Goal: Check status: Check status

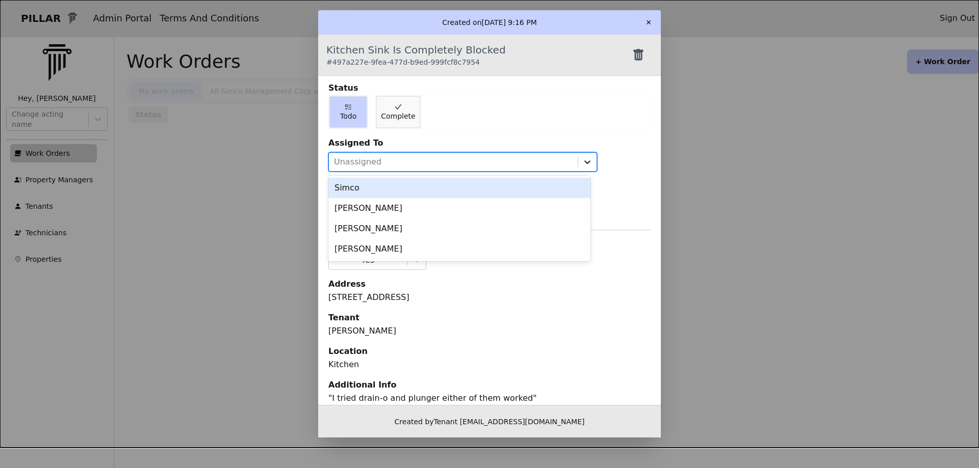
click at [582, 161] on icon at bounding box center [587, 162] width 10 height 10
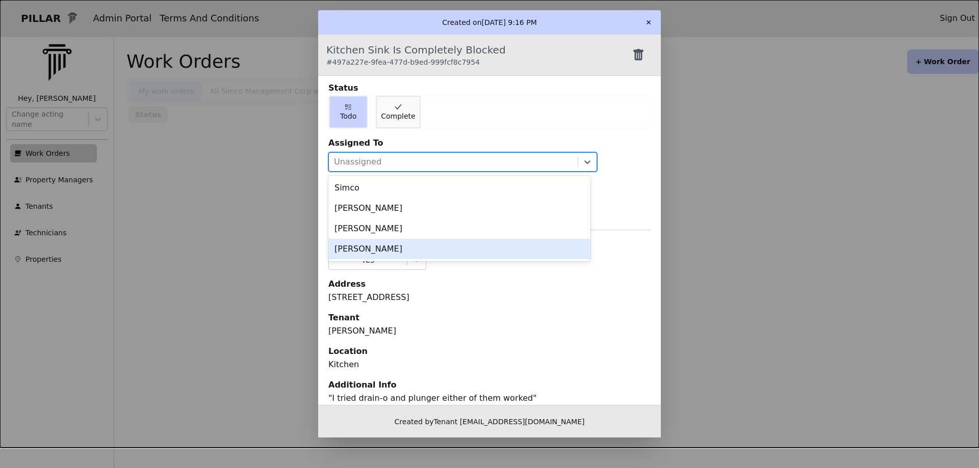
click at [362, 247] on div "[PERSON_NAME]" at bounding box center [459, 249] width 262 height 20
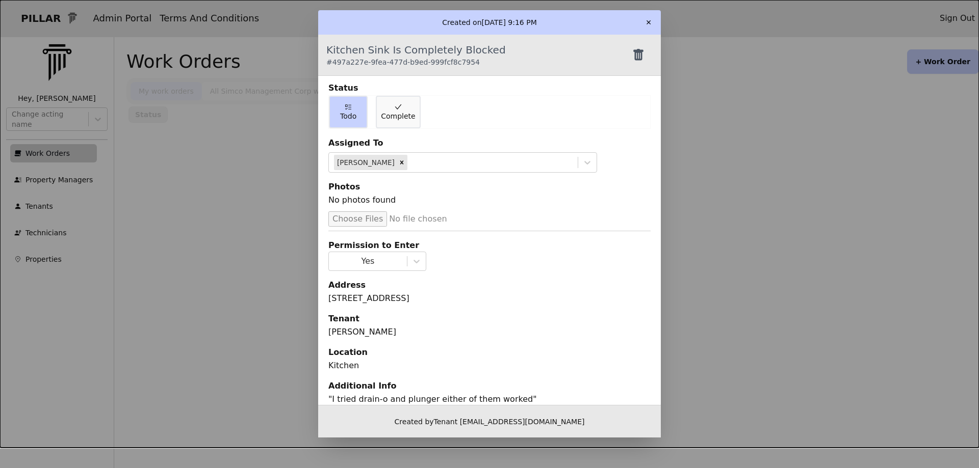
click at [644, 23] on button "✕" at bounding box center [648, 22] width 16 height 16
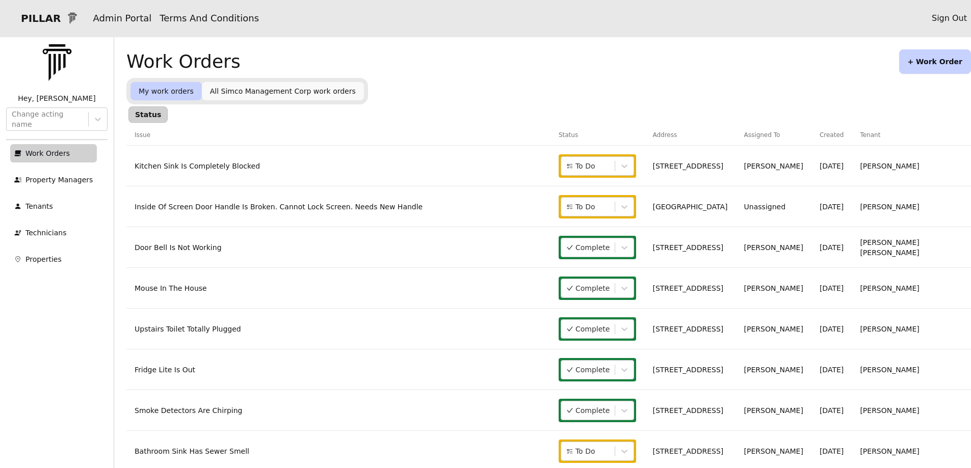
click at [320, 209] on link "Inside Of Screen Door Handle Is Broken. Cannot Lock Screen. Needs New Handle" at bounding box center [279, 207] width 288 height 8
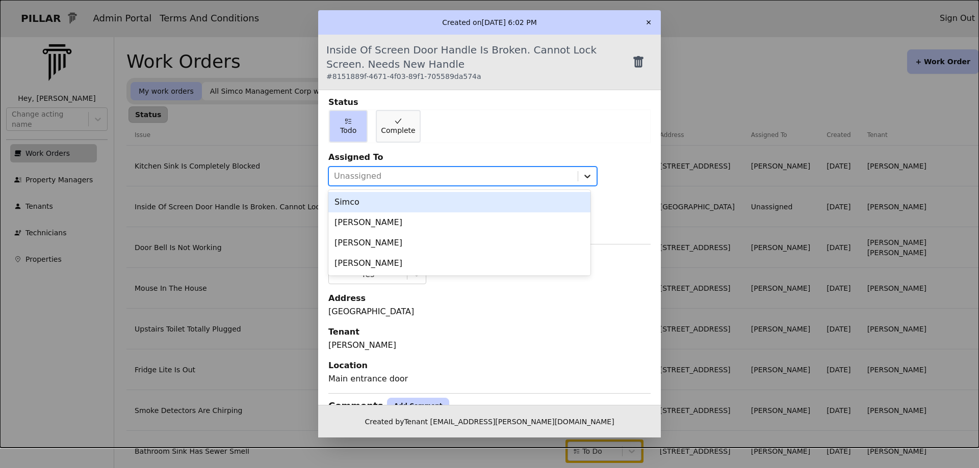
click at [582, 176] on icon at bounding box center [587, 176] width 10 height 10
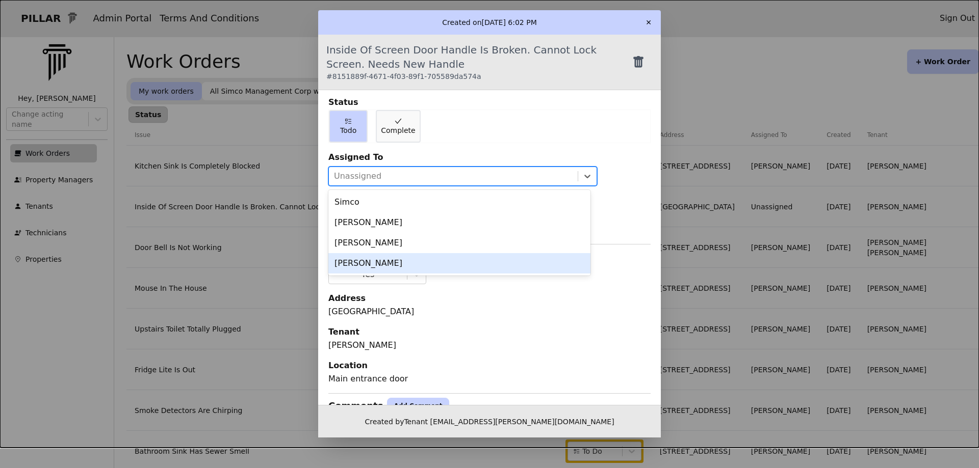
click at [359, 260] on div "[PERSON_NAME]" at bounding box center [459, 263] width 262 height 20
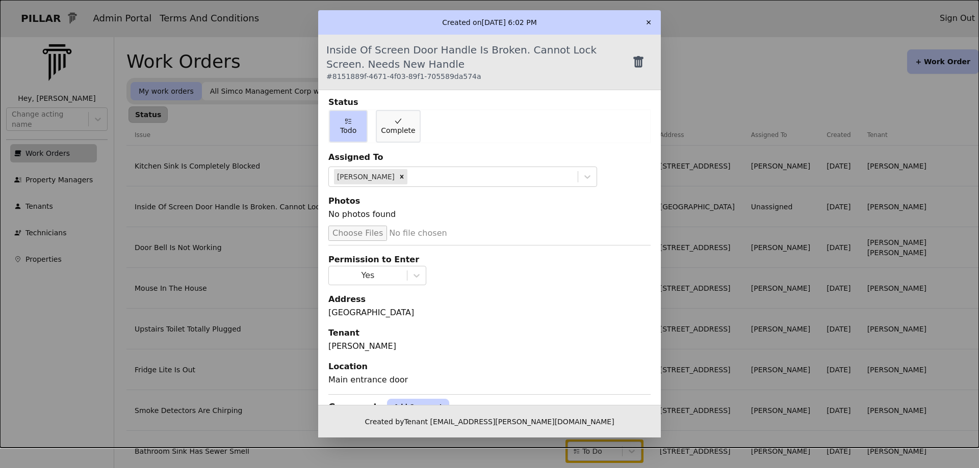
click at [649, 22] on button "✕" at bounding box center [648, 22] width 16 height 16
